Goal: Navigation & Orientation: Find specific page/section

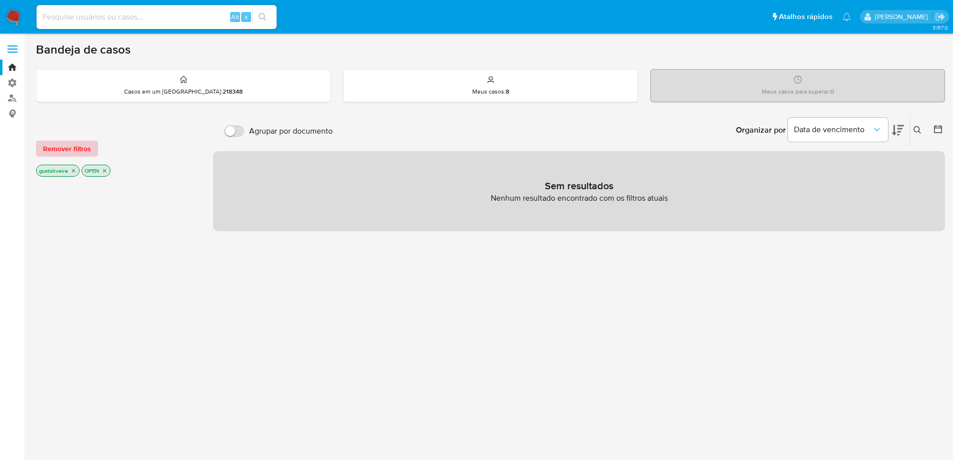
click at [63, 147] on span "Remover filtros" at bounding box center [67, 149] width 48 height 14
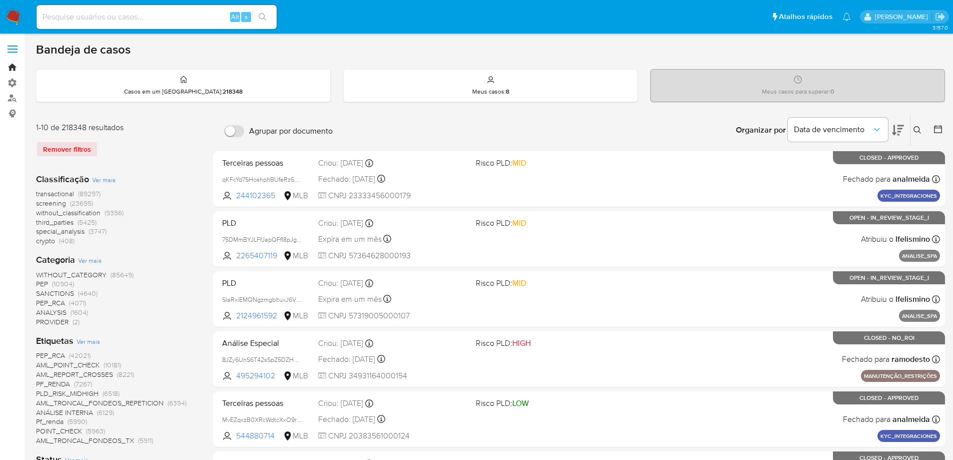
click at [14, 66] on link "Bandeja" at bounding box center [59, 68] width 119 height 16
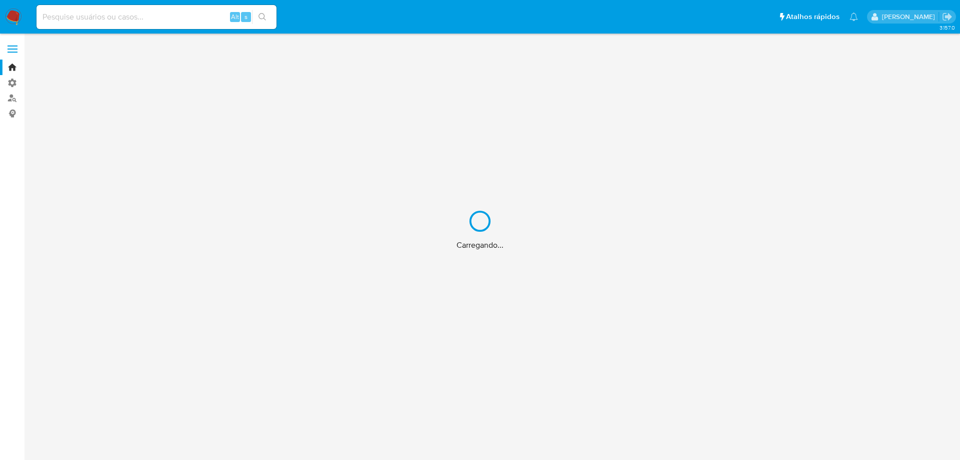
click at [11, 14] on div "Carregando..." at bounding box center [480, 230] width 960 height 460
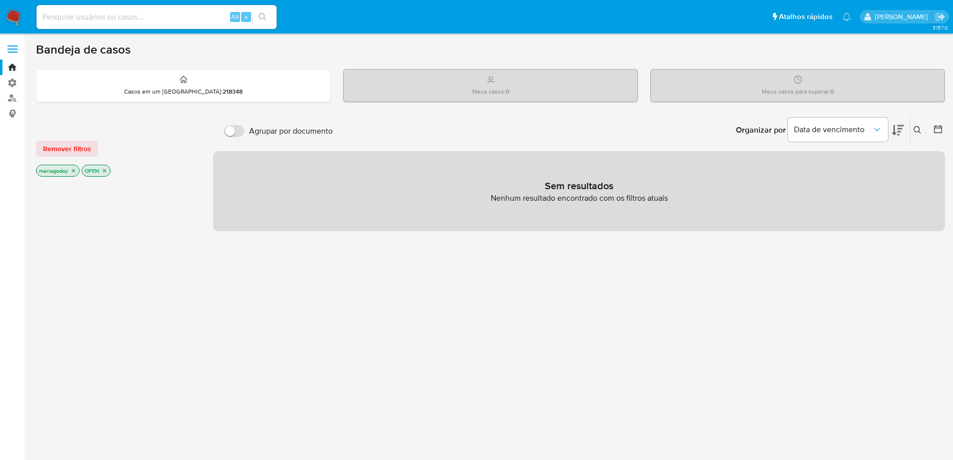
click at [13, 8] on nav "Pausado Ver notificaciones Alt s Atalhos rápidos Presiona las siguientes teclas…" at bounding box center [476, 17] width 953 height 34
click at [13, 16] on img at bounding box center [13, 17] width 17 height 17
